Goal: Information Seeking & Learning: Find specific fact

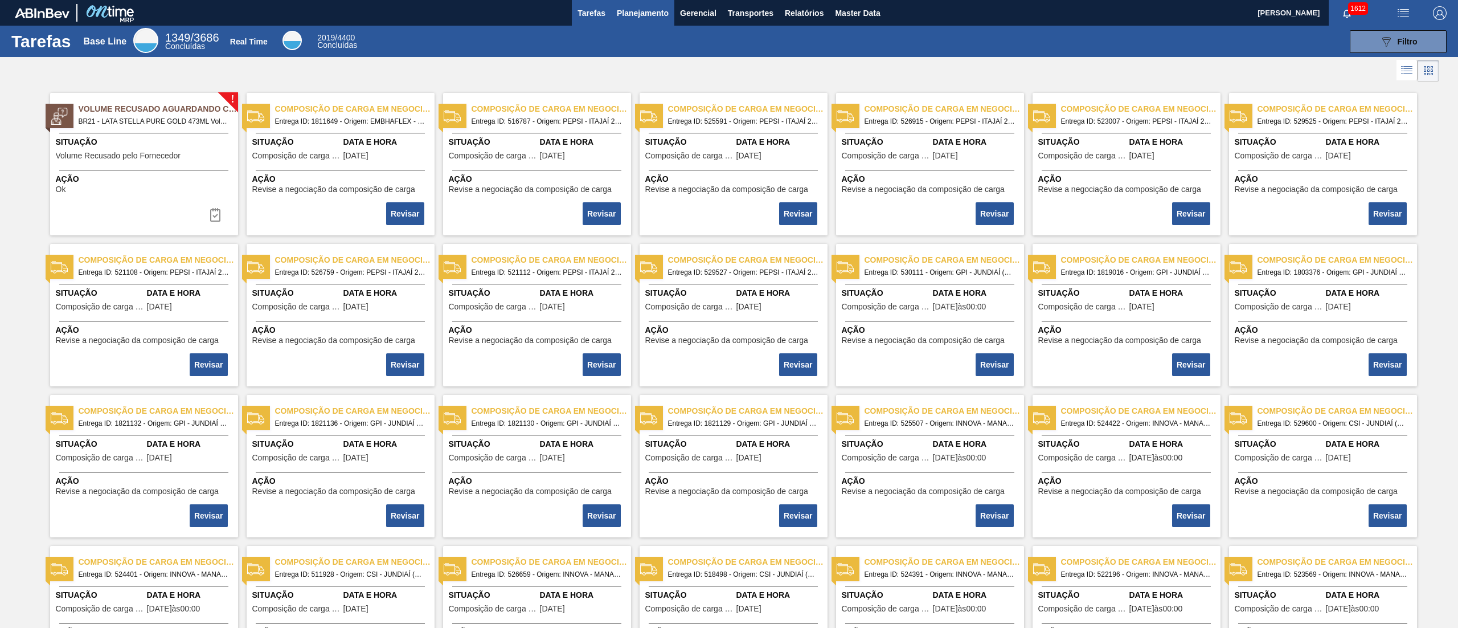
click at [650, 22] on button "Planejamento" at bounding box center [642, 13] width 63 height 26
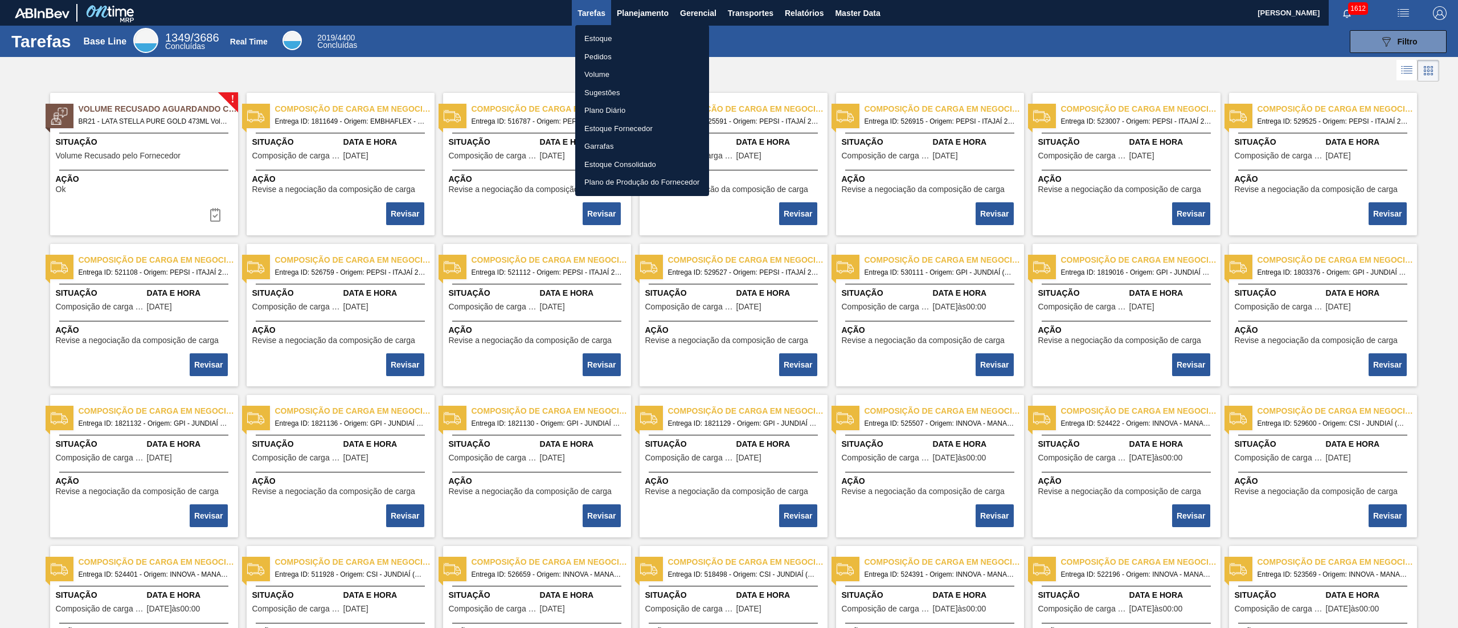
click at [634, 38] on li "Estoque" at bounding box center [642, 39] width 134 height 18
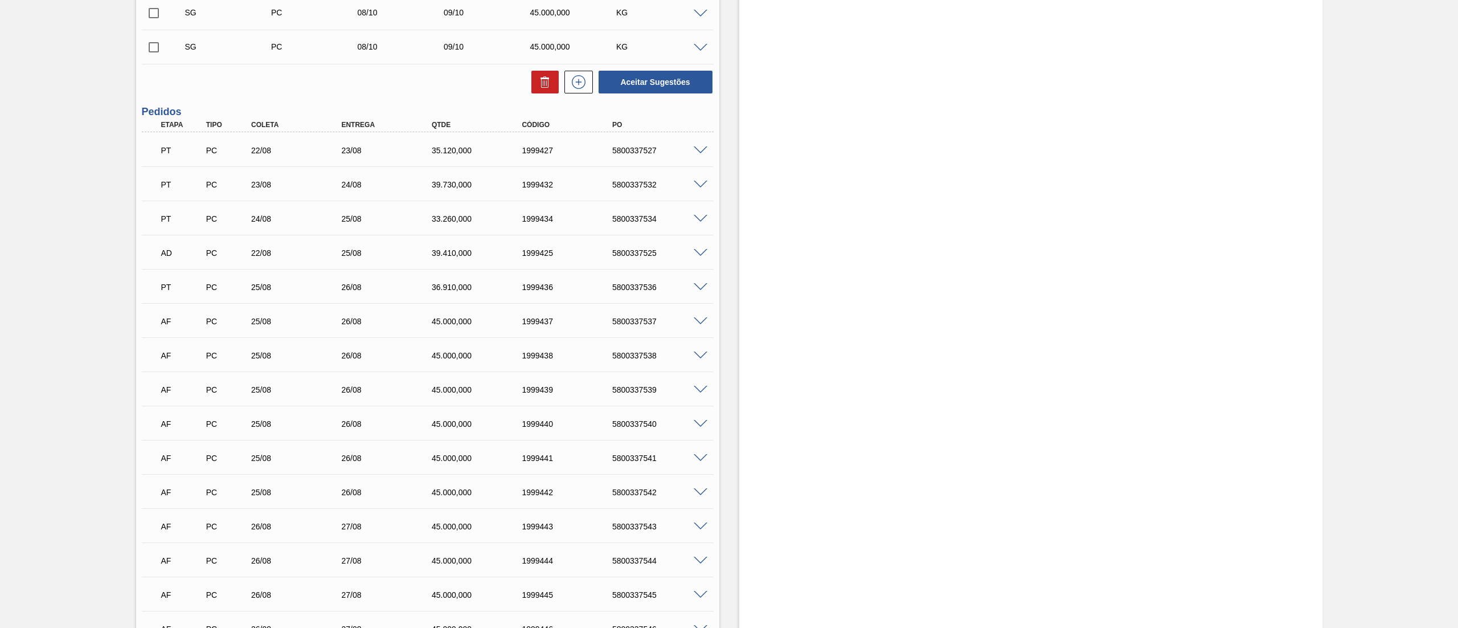
scroll to position [10023, 0]
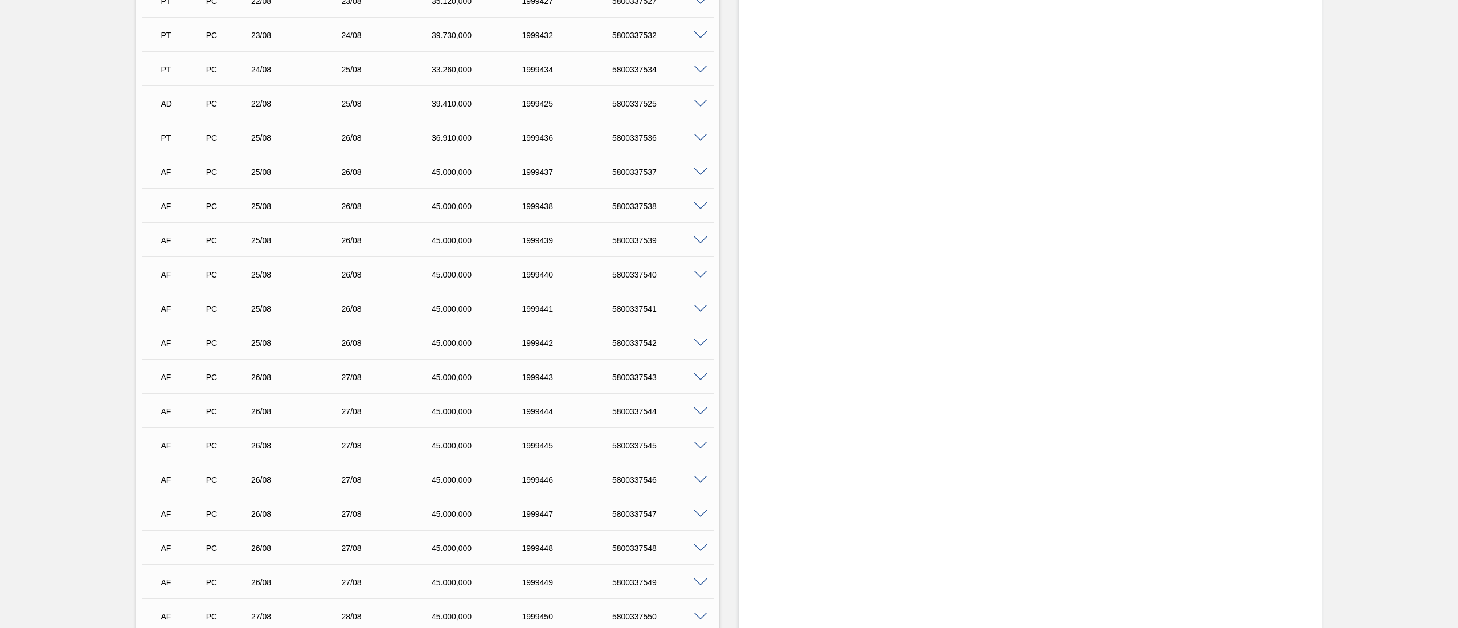
click at [629, 339] on div "5800337542" at bounding box center [660, 342] width 103 height 9
copy div "5800337542"
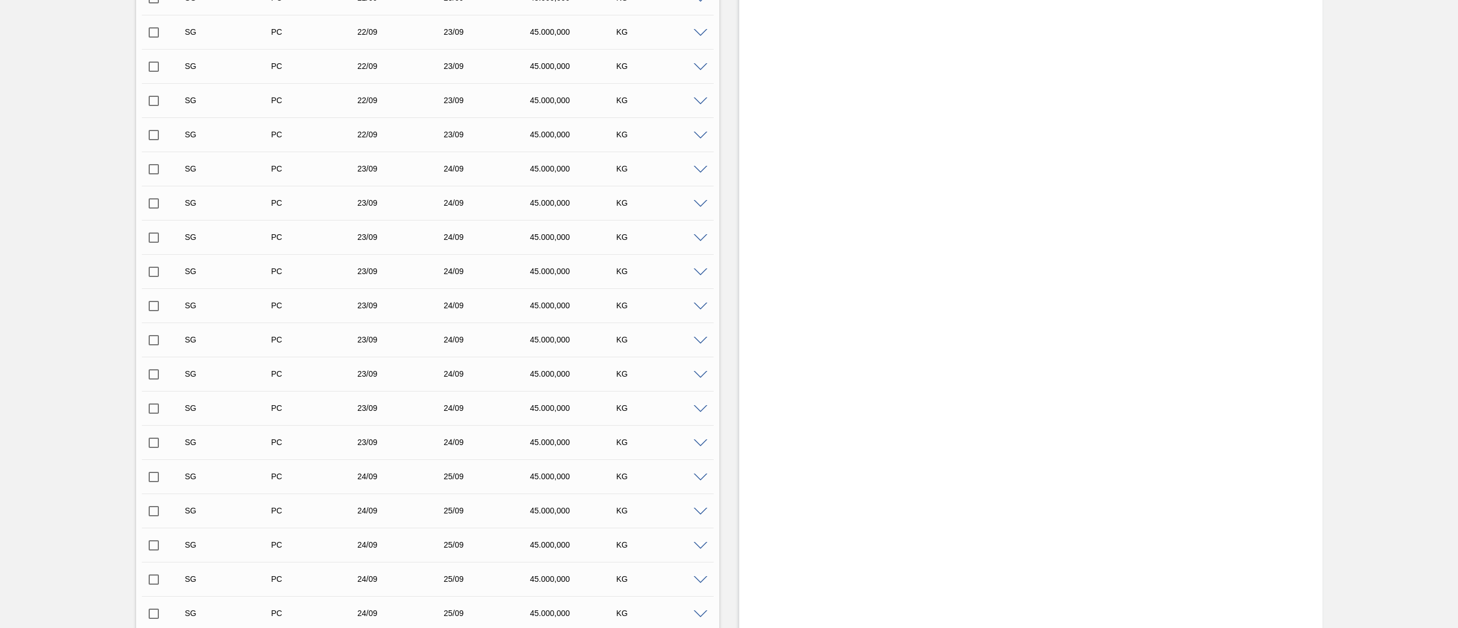
scroll to position [5581, 0]
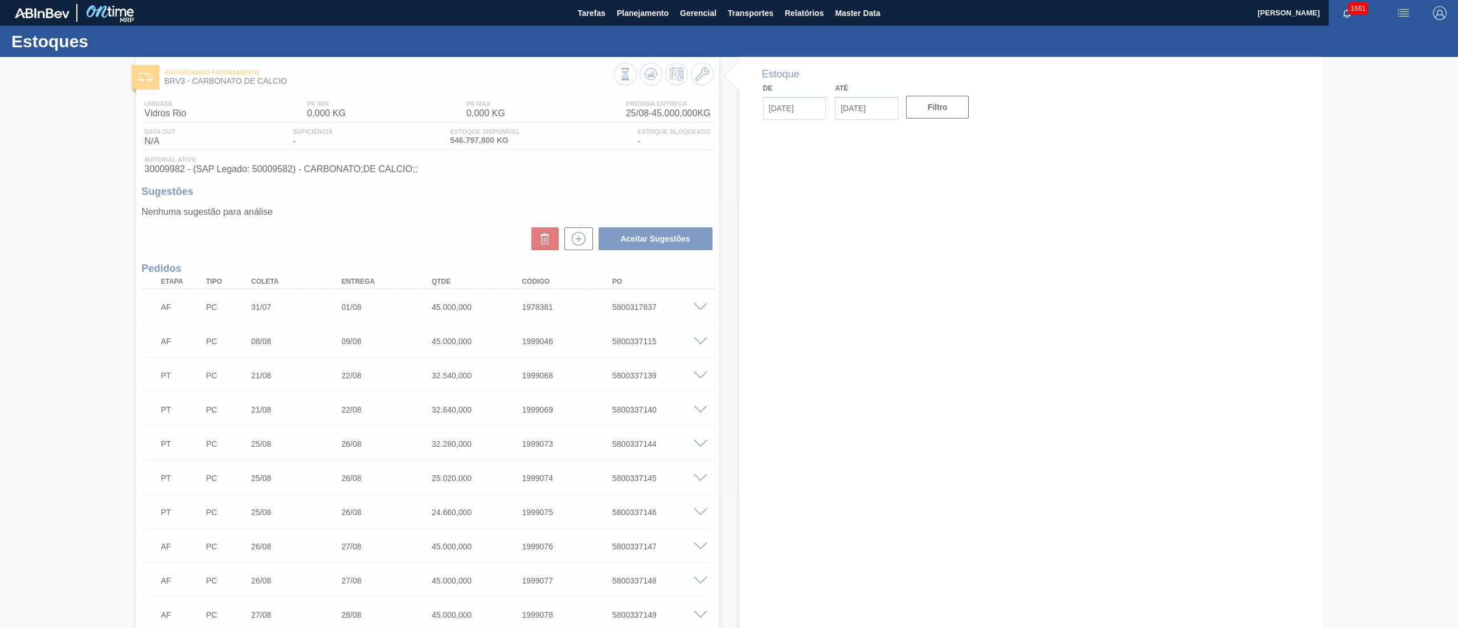
type input "[DATE]"
type input "08/09/2025"
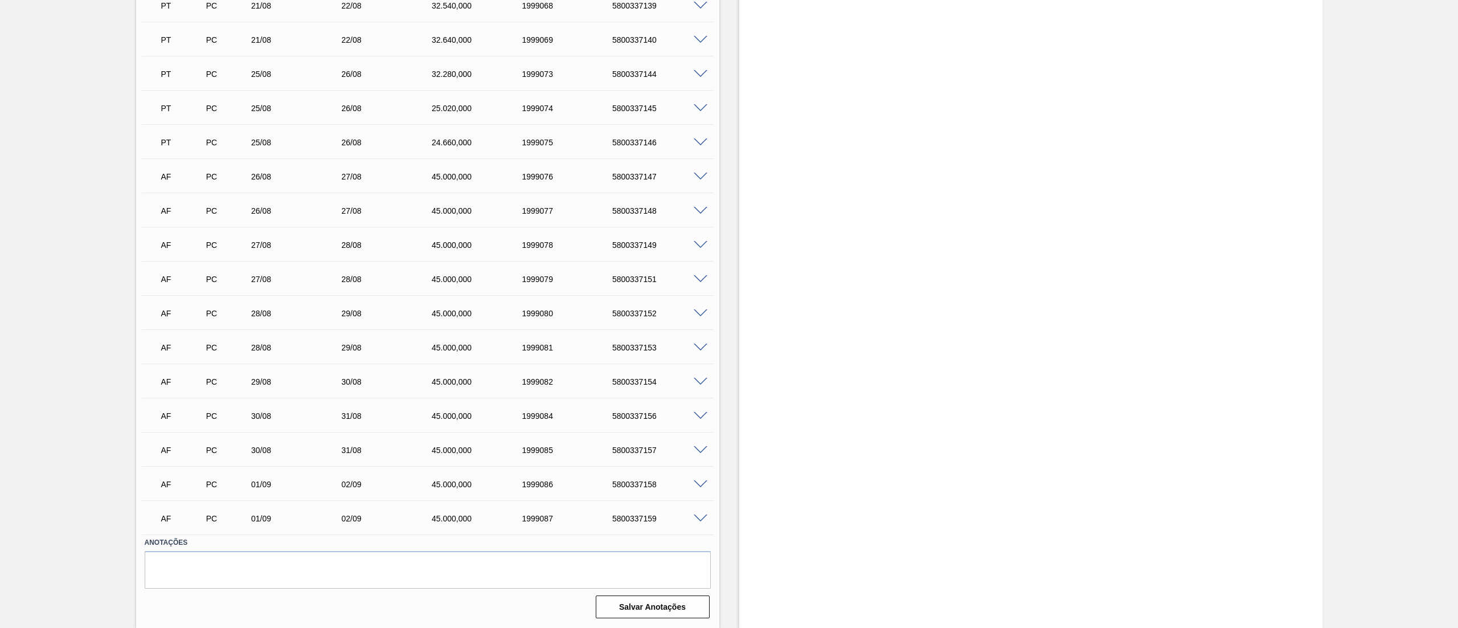
scroll to position [28, 0]
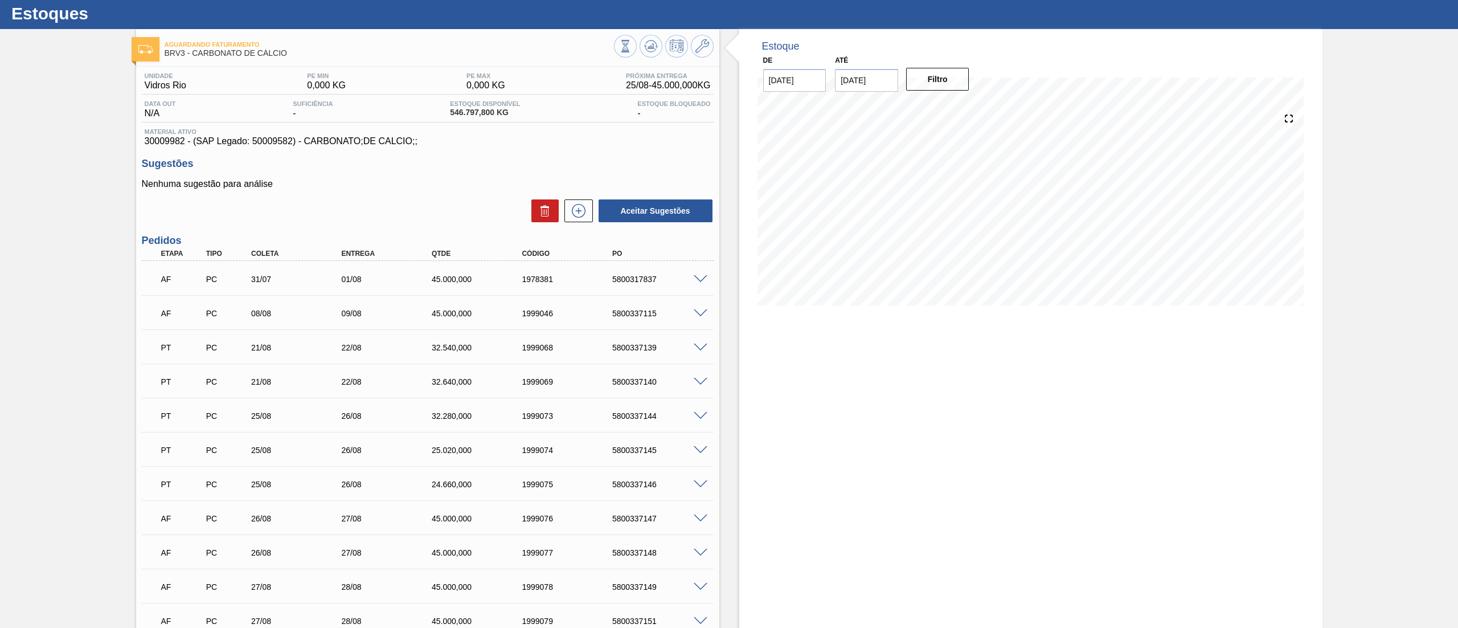
click at [629, 443] on div "PT PC 25/08 26/08 25.020,000 1999074 5800337145" at bounding box center [425, 448] width 542 height 23
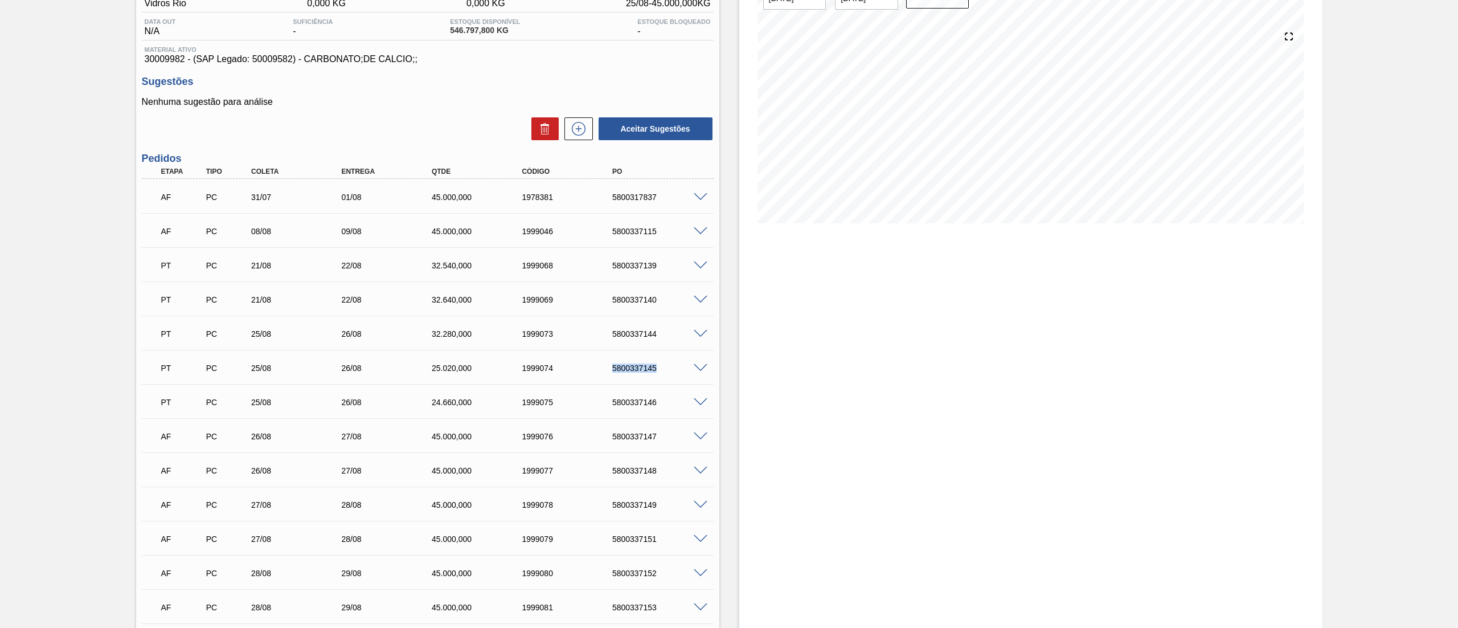
scroll to position [142, 0]
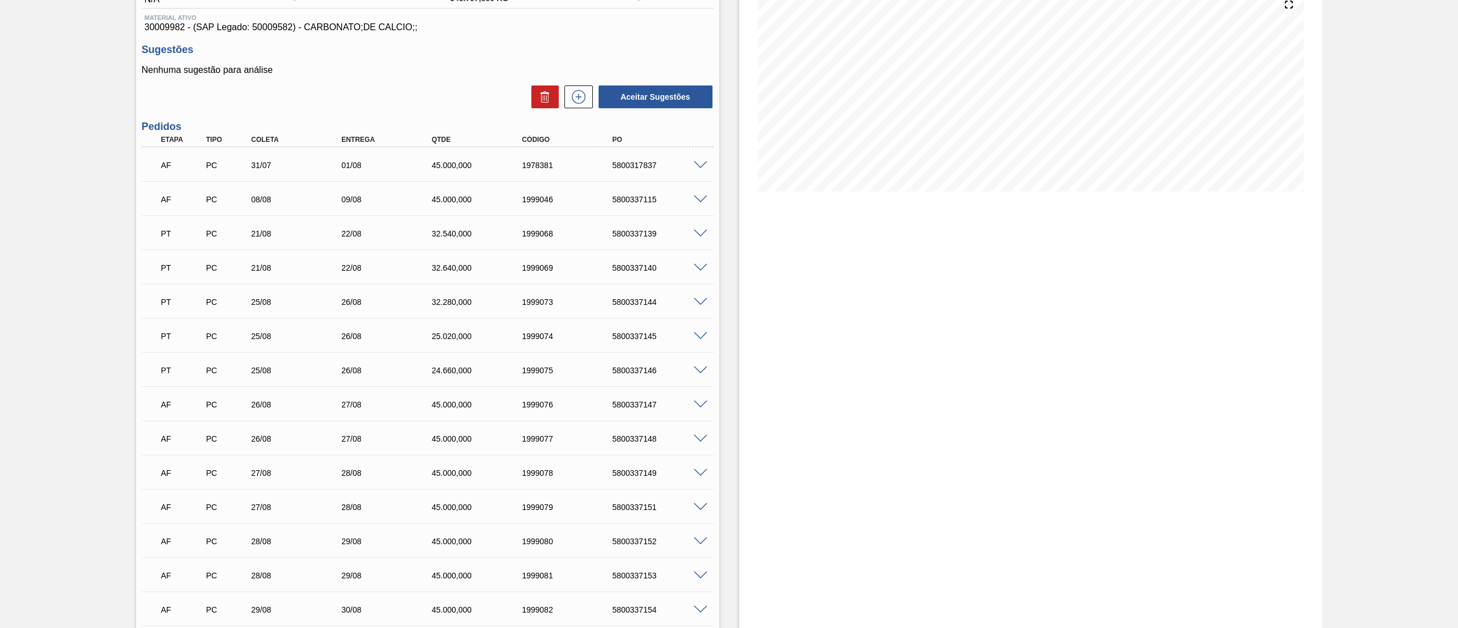
click at [636, 550] on div "AF PC 28/08 29/08 45.000,000 1999080 5800337152" at bounding box center [425, 539] width 542 height 23
copy div "5800337152"
